Goal: Task Accomplishment & Management: Manage account settings

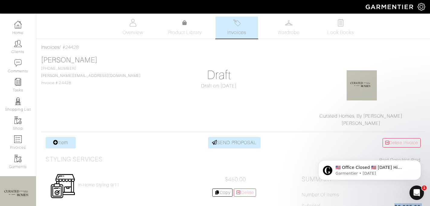
click at [243, 28] on link "Invoices" at bounding box center [236, 28] width 42 height 22
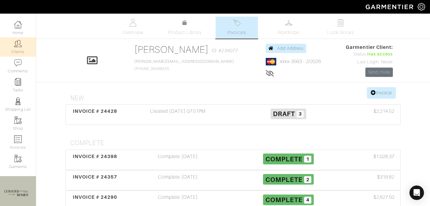
click at [20, 49] on link "Clients" at bounding box center [18, 46] width 36 height 19
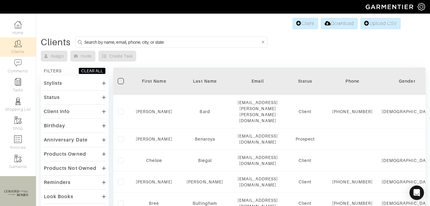
click at [104, 44] on input at bounding box center [172, 42] width 176 height 8
type input "d"
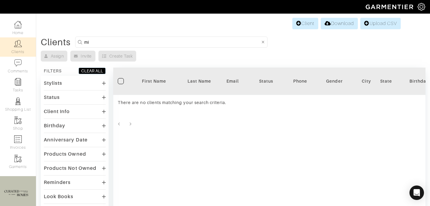
type input "m"
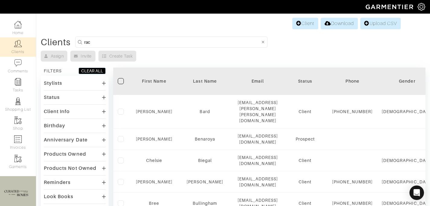
type input "[PERSON_NAME]"
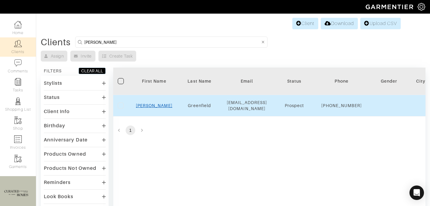
click at [152, 107] on link "Rachel" at bounding box center [154, 105] width 36 height 5
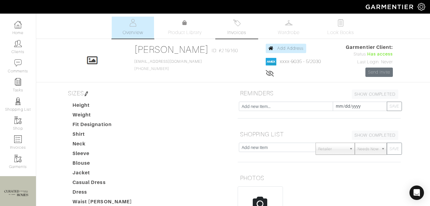
click at [235, 28] on link "Invoices" at bounding box center [236, 28] width 42 height 22
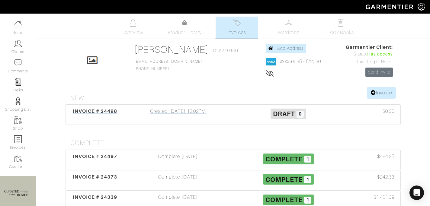
click at [173, 112] on div "Created 09/04/25 12:02PM" at bounding box center [177, 115] width 110 height 14
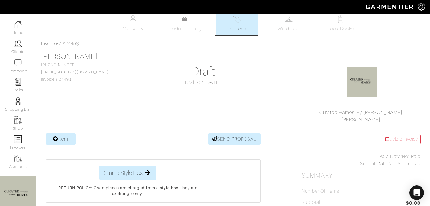
scroll to position [5, 0]
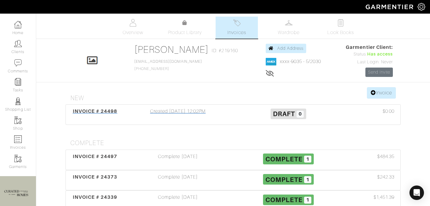
click at [151, 113] on div "Created 09/04/25 12:02PM" at bounding box center [177, 115] width 110 height 14
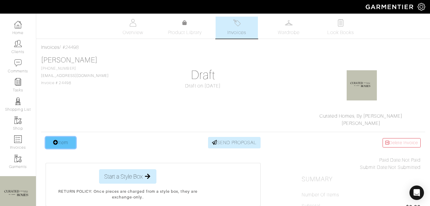
click at [60, 138] on link "Item" at bounding box center [61, 142] width 30 height 11
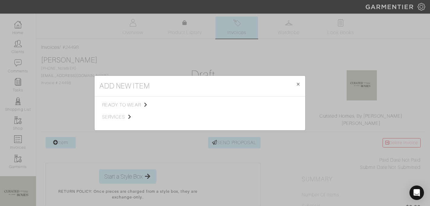
click at [141, 117] on span "services" at bounding box center [132, 116] width 61 height 7
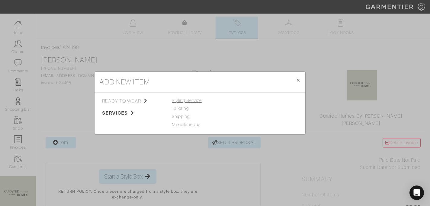
click at [194, 100] on span "Styling Service" at bounding box center [187, 100] width 30 height 5
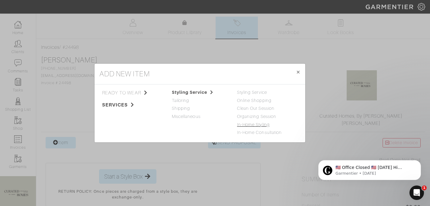
click at [261, 124] on link "In-Home Styling" at bounding box center [253, 124] width 33 height 5
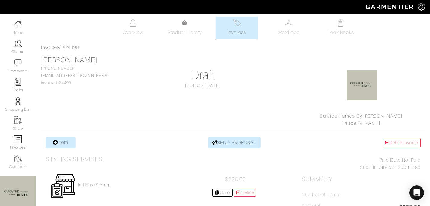
click at [103, 185] on h4 "In-Home Styling" at bounding box center [93, 184] width 31 height 5
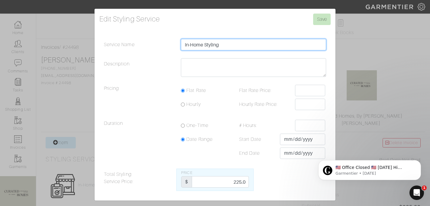
click at [240, 44] on input "In-Home Styling" at bounding box center [253, 44] width 145 height 11
type input "In-Home Styling 9/15"
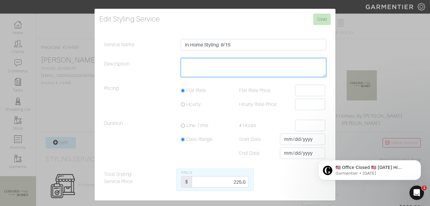
drag, startPoint x: 233, startPoint y: 62, endPoint x: 233, endPoint y: 59, distance: 3.3
click at [233, 62] on textarea "Description" at bounding box center [253, 67] width 145 height 19
type textarea "2 hours"
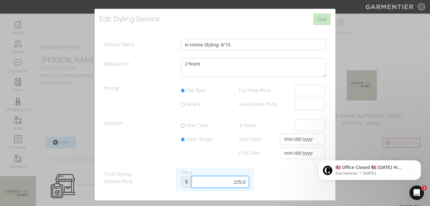
click at [236, 181] on input "225.0" at bounding box center [220, 181] width 57 height 11
type input "450"
click at [322, 17] on input "Save" at bounding box center [321, 19] width 17 height 11
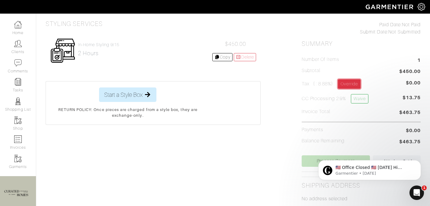
click at [354, 84] on link "Override" at bounding box center [349, 83] width 23 height 9
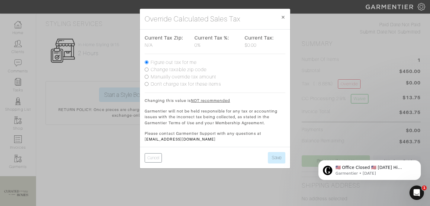
click at [205, 77] on label "Manually override tax amount" at bounding box center [183, 76] width 65 height 7
click at [148, 77] on input "Manually override tax amount" at bounding box center [146, 77] width 4 height 4
radio input "true"
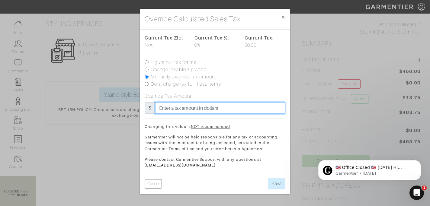
click at [202, 104] on input "text" at bounding box center [220, 107] width 130 height 11
type input "20"
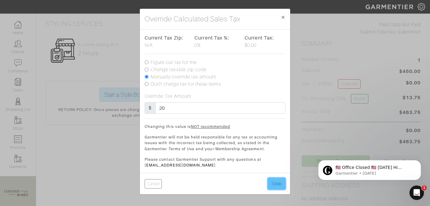
click at [283, 182] on button "Save" at bounding box center [276, 183] width 17 height 11
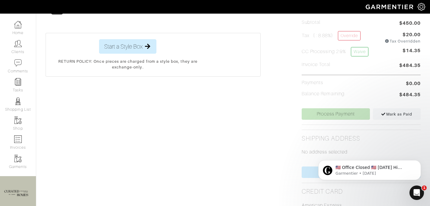
scroll to position [185, 0]
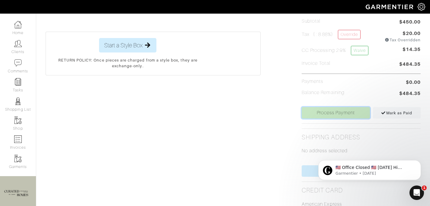
click at [333, 115] on link "Process Payment" at bounding box center [335, 112] width 68 height 11
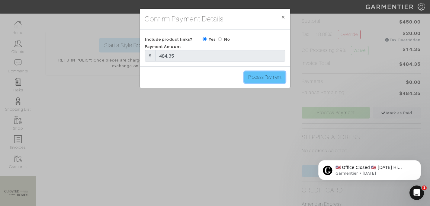
click at [268, 75] on input "Process Payment" at bounding box center [264, 76] width 41 height 11
type input "Process Payment"
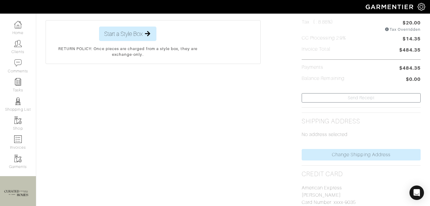
scroll to position [0, 0]
